Goal: Information Seeking & Learning: Learn about a topic

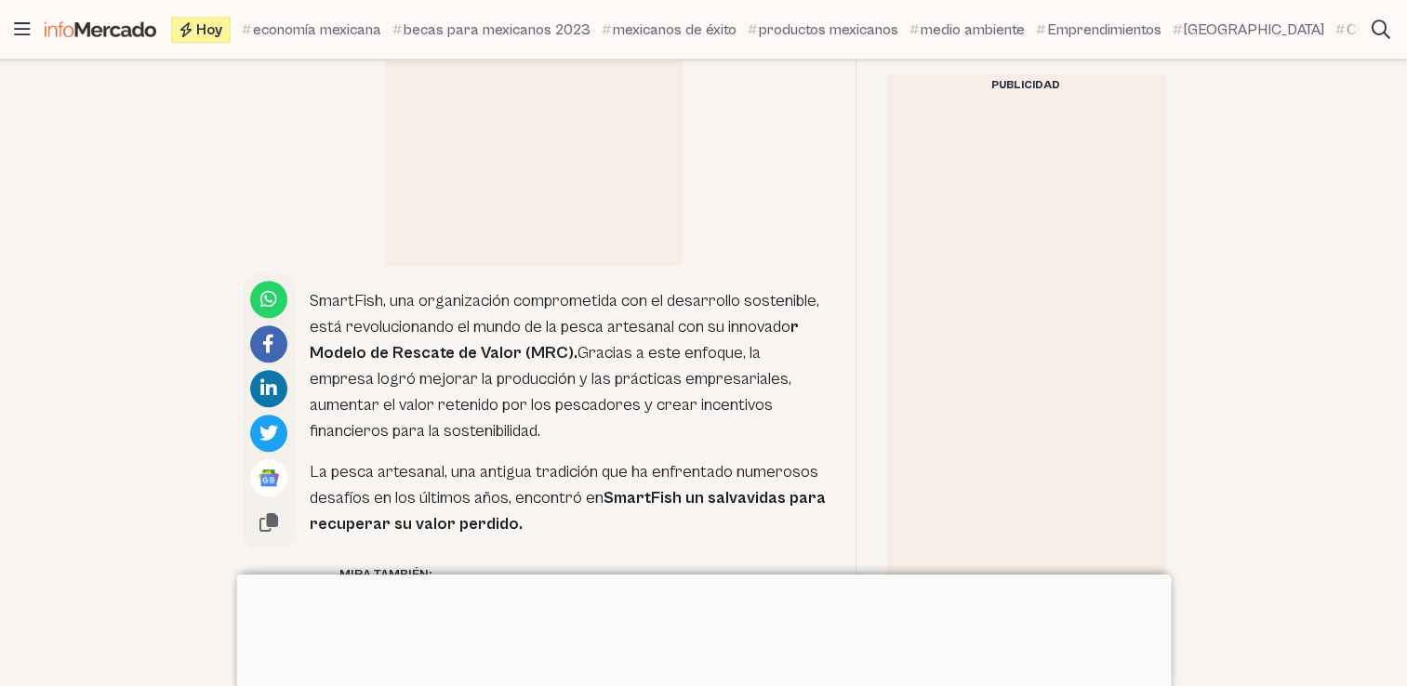
scroll to position [1023, 0]
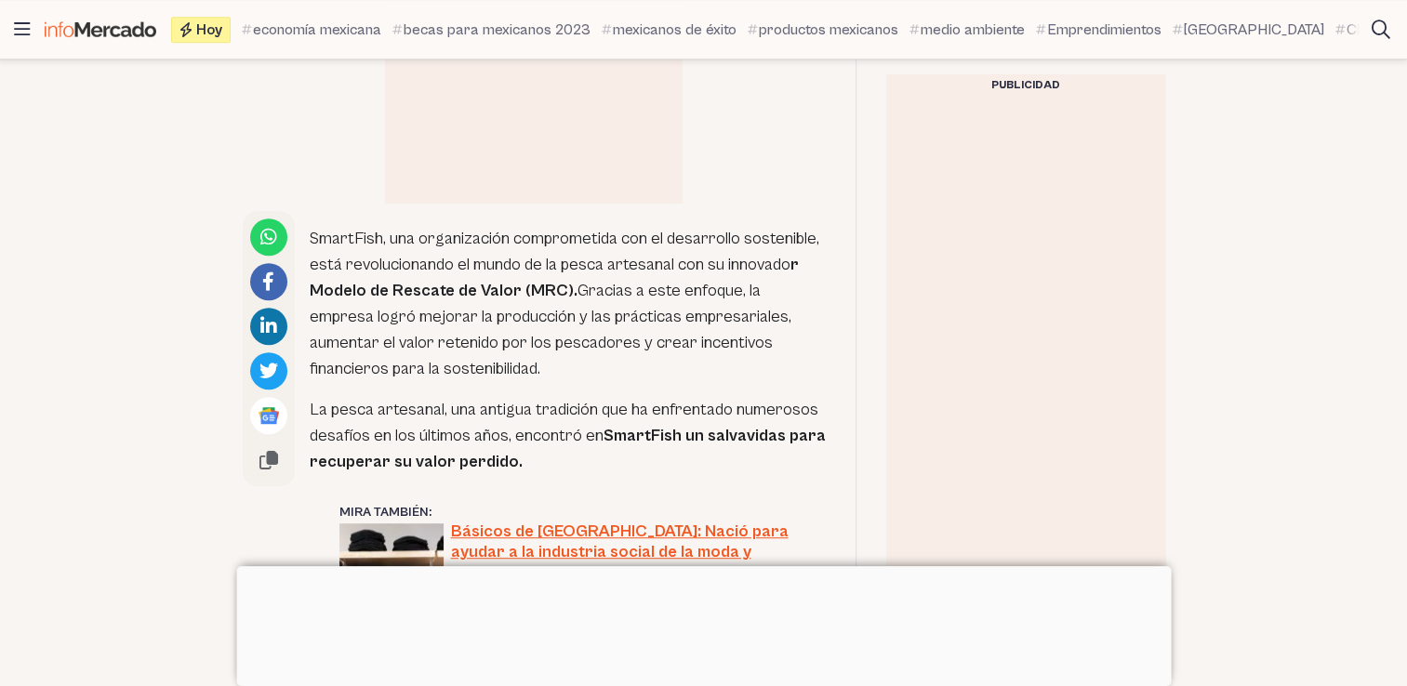
drag, startPoint x: 312, startPoint y: 240, endPoint x: 525, endPoint y: 459, distance: 305.2
copy div "SmartFish, una organización comprometida con el desarrollo sostenible, está rev…"
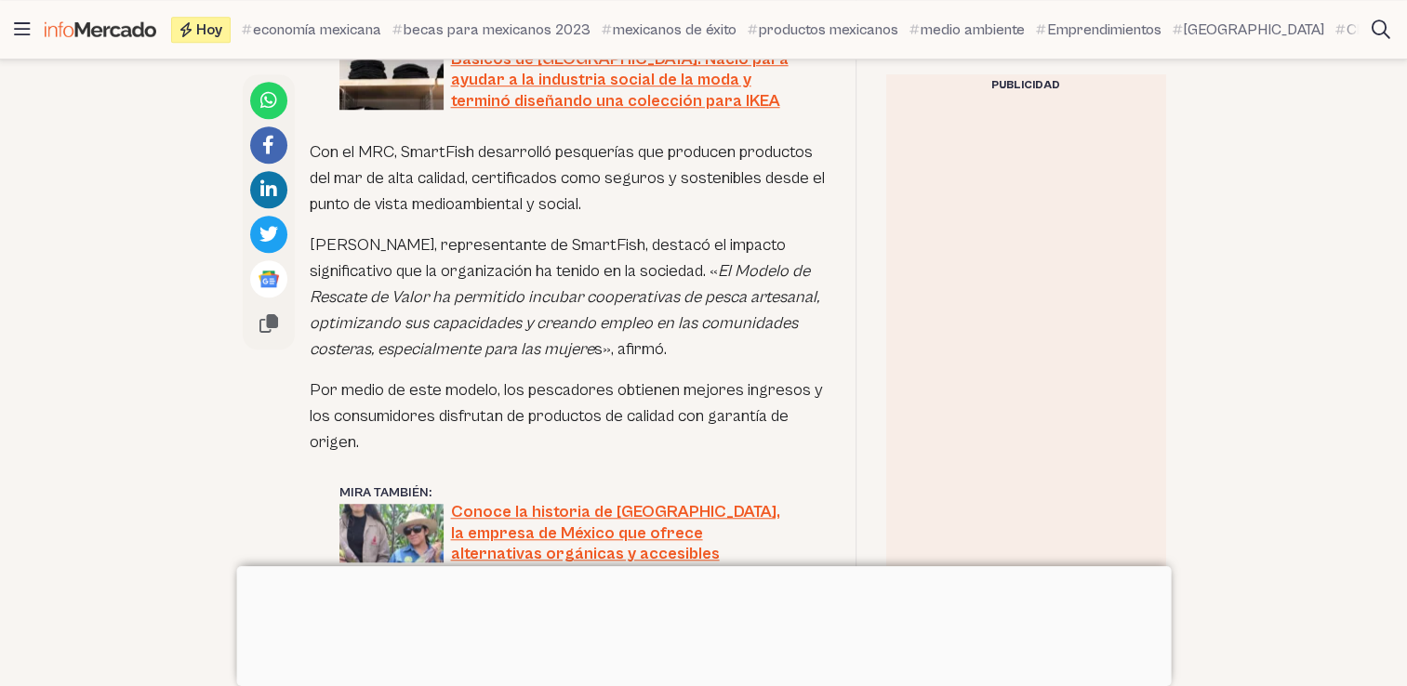
scroll to position [1488, 0]
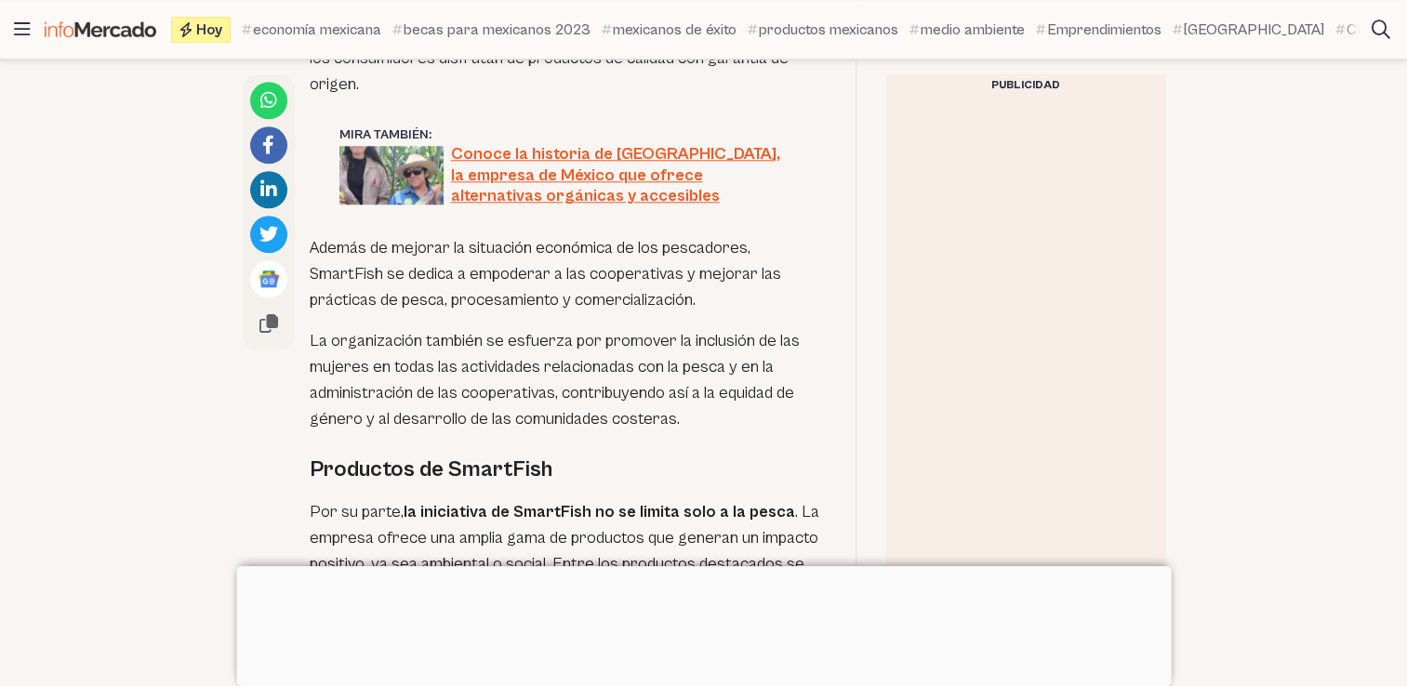
scroll to position [1860, 0]
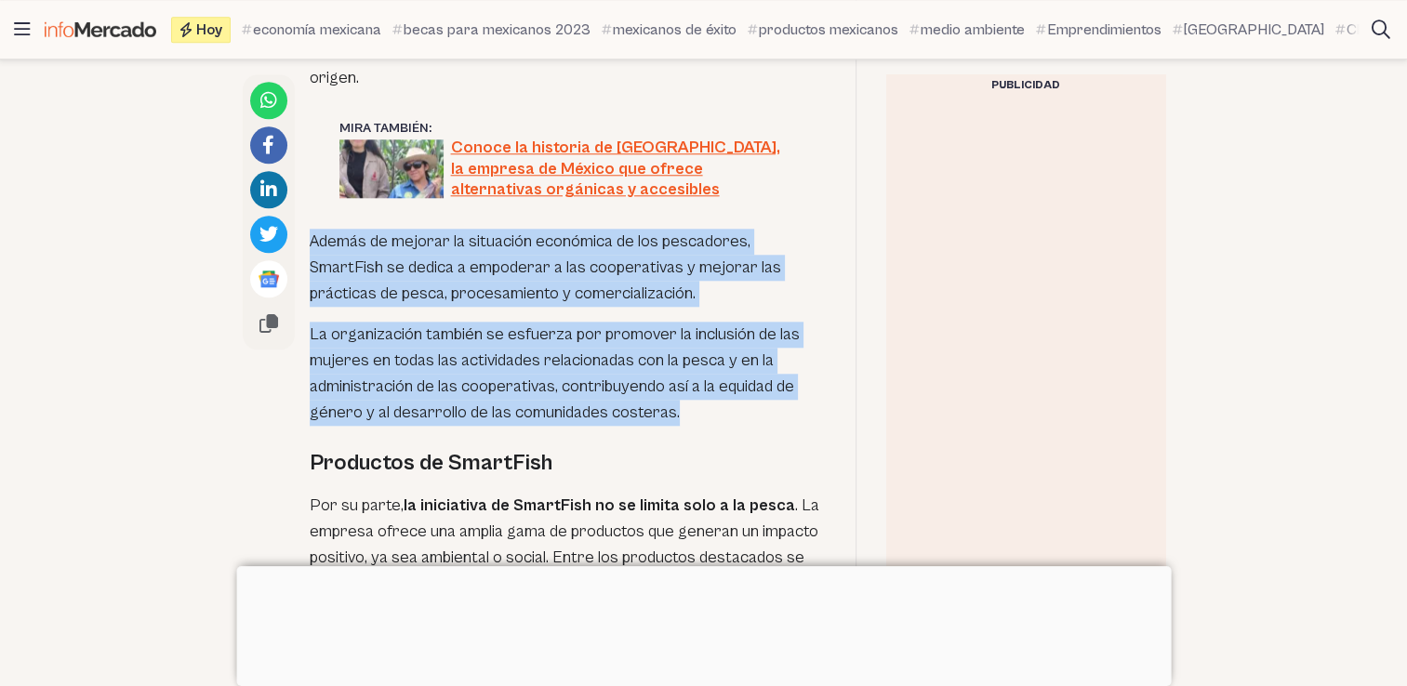
drag, startPoint x: 302, startPoint y: 238, endPoint x: 712, endPoint y: 413, distance: 445.9
click at [712, 413] on div "SmartFish, una organización comprometida con el desarrollo sostenible, está rev…" at bounding box center [534, 114] width 583 height 1480
copy div "Además de mejorar la situación económica de los pescadores, SmartFish se dedica…"
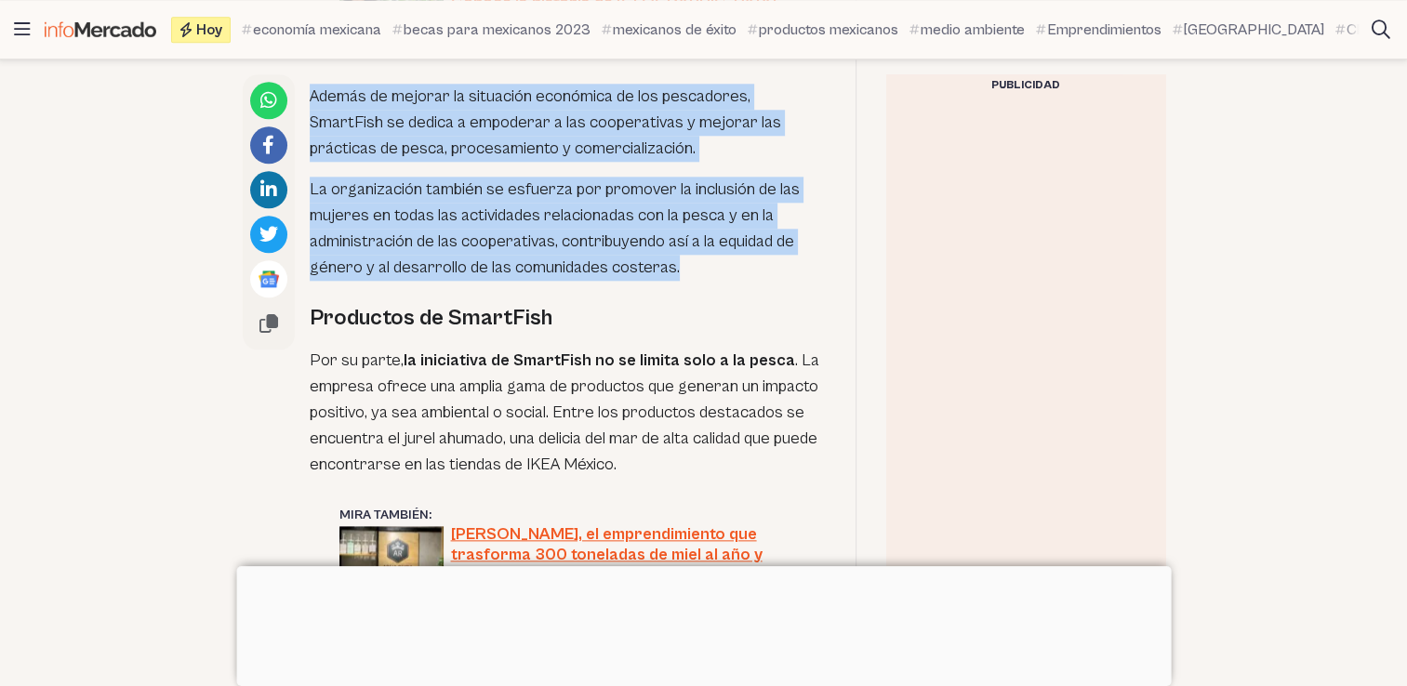
scroll to position [2046, 0]
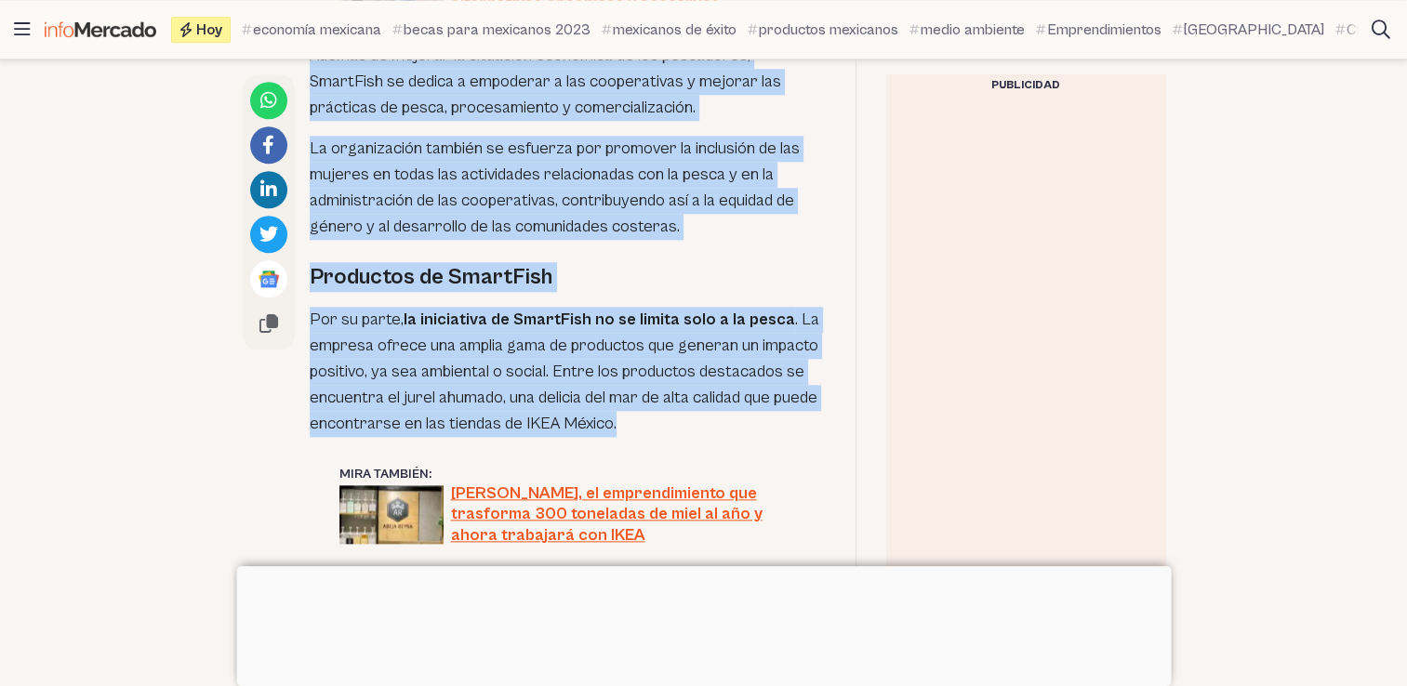
copy div "Además de mejorar la situación económica de los pescadores, SmartFish se dedica…"
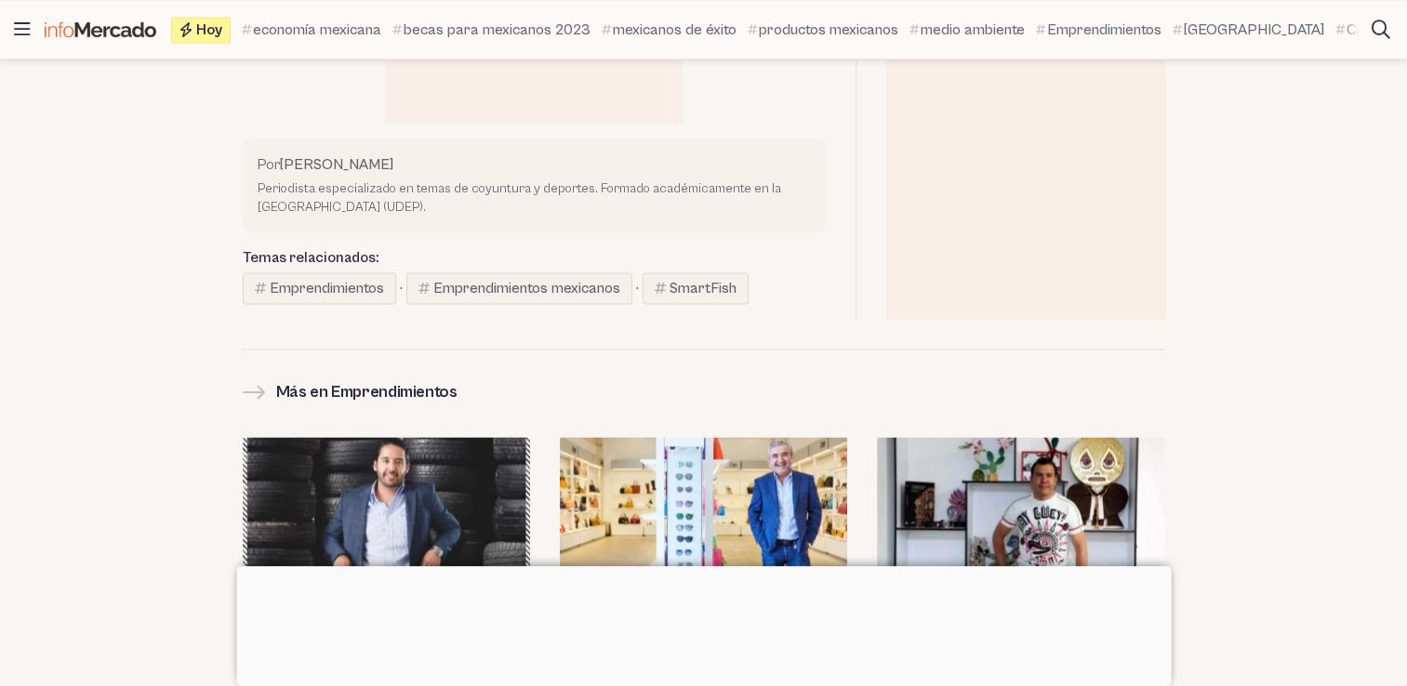
scroll to position [2511, 0]
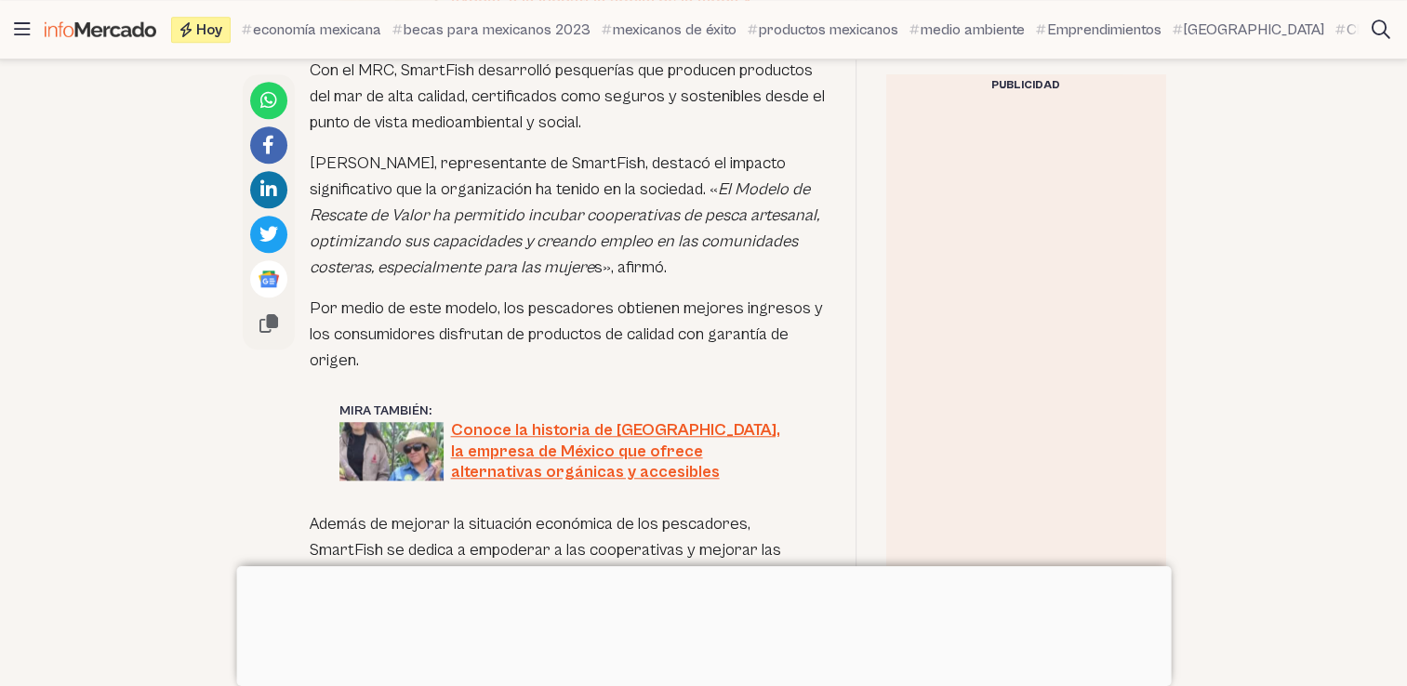
scroll to position [1581, 0]
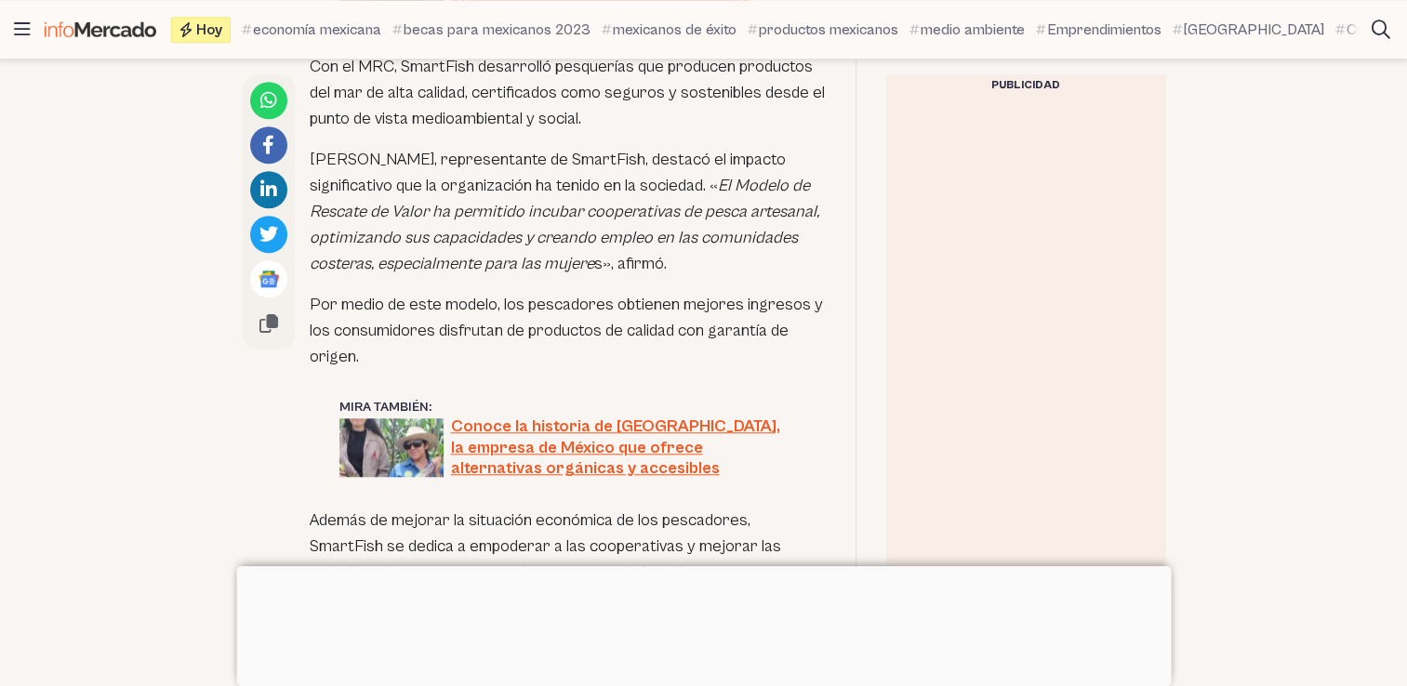
drag, startPoint x: 711, startPoint y: 184, endPoint x: 802, endPoint y: 352, distance: 190.2
click at [802, 352] on div "SmartFish, una organización comprometida con el desarrollo sostenible, está rev…" at bounding box center [568, 393] width 516 height 1480
copy div "« El Modelo de Rescate de Valor ha permitido incubar cooperativas de pesca arte…"
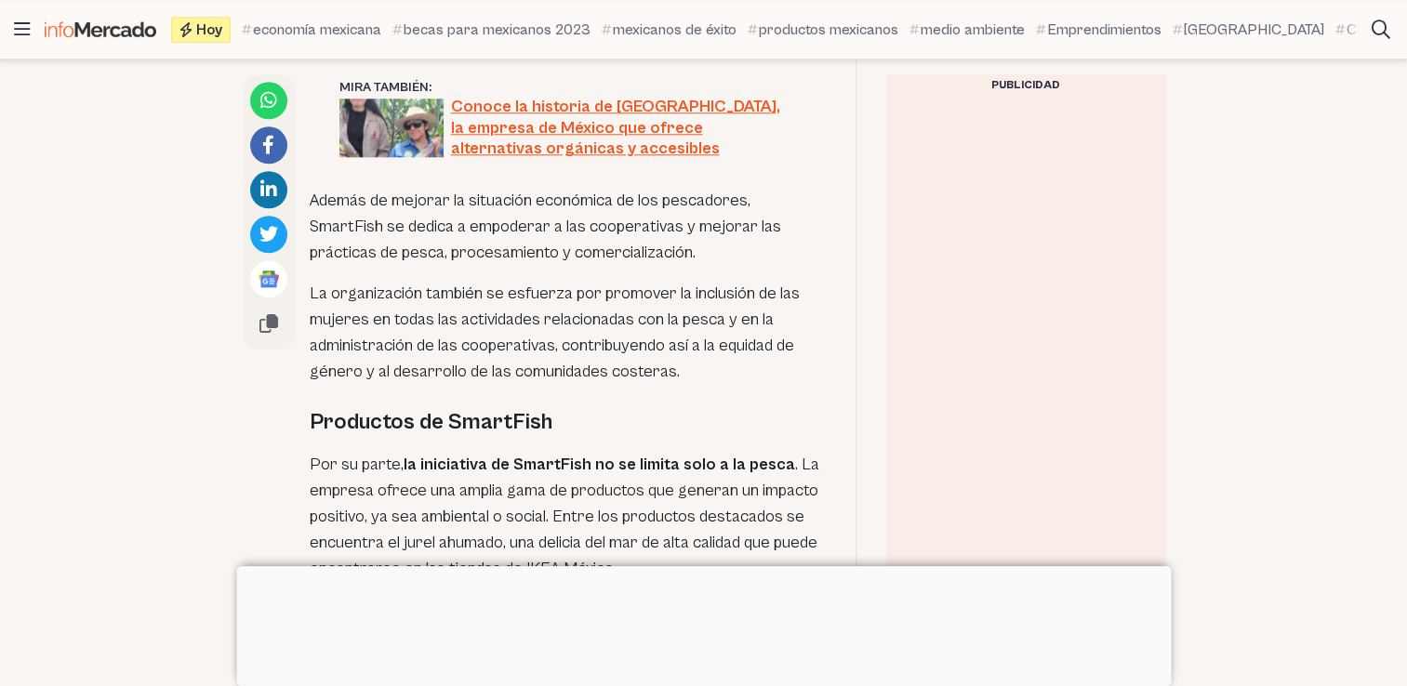
scroll to position [1860, 0]
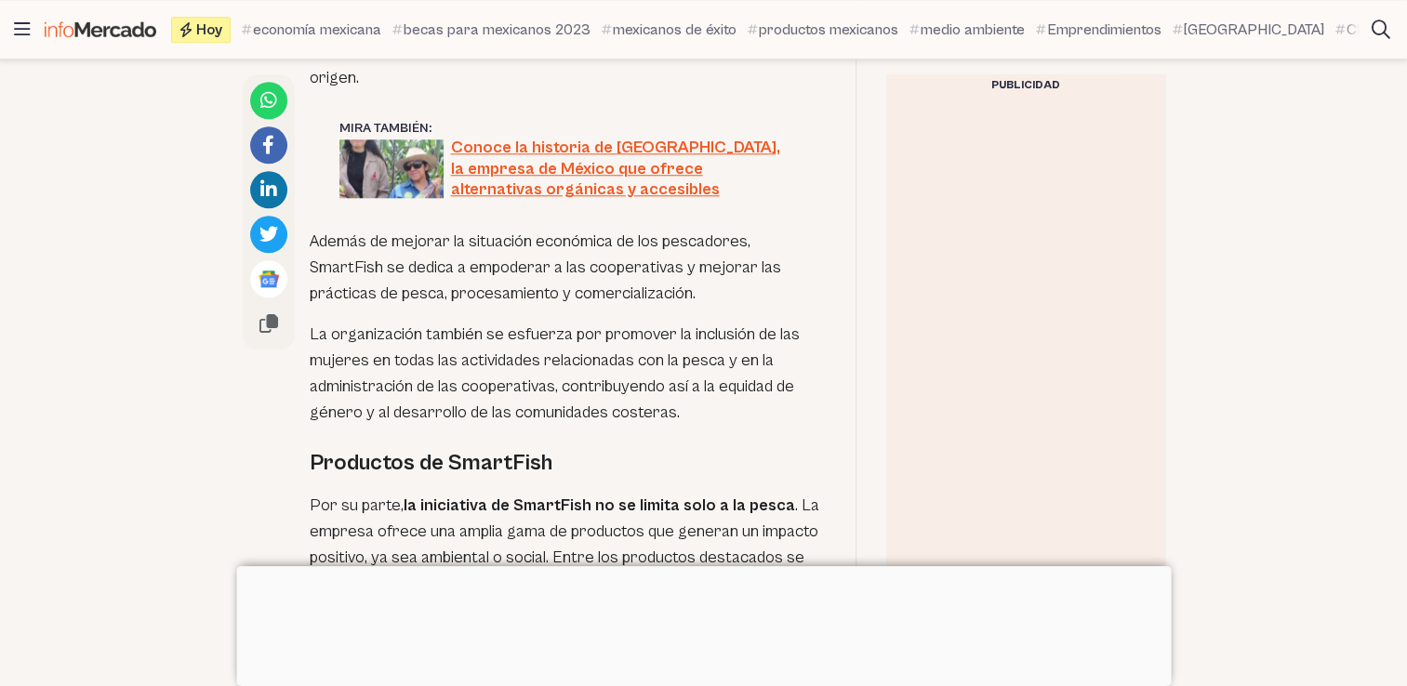
drag, startPoint x: 685, startPoint y: 415, endPoint x: 714, endPoint y: 414, distance: 28.8
click at [714, 414] on p "La organización también se esfuerza por promover la inclusión de las mujeres en…" at bounding box center [568, 374] width 516 height 104
copy div "« El Modelo de Rescate de Valor ha permitido incubar cooperativas de pesca arte…"
